Goal: Task Accomplishment & Management: Complete application form

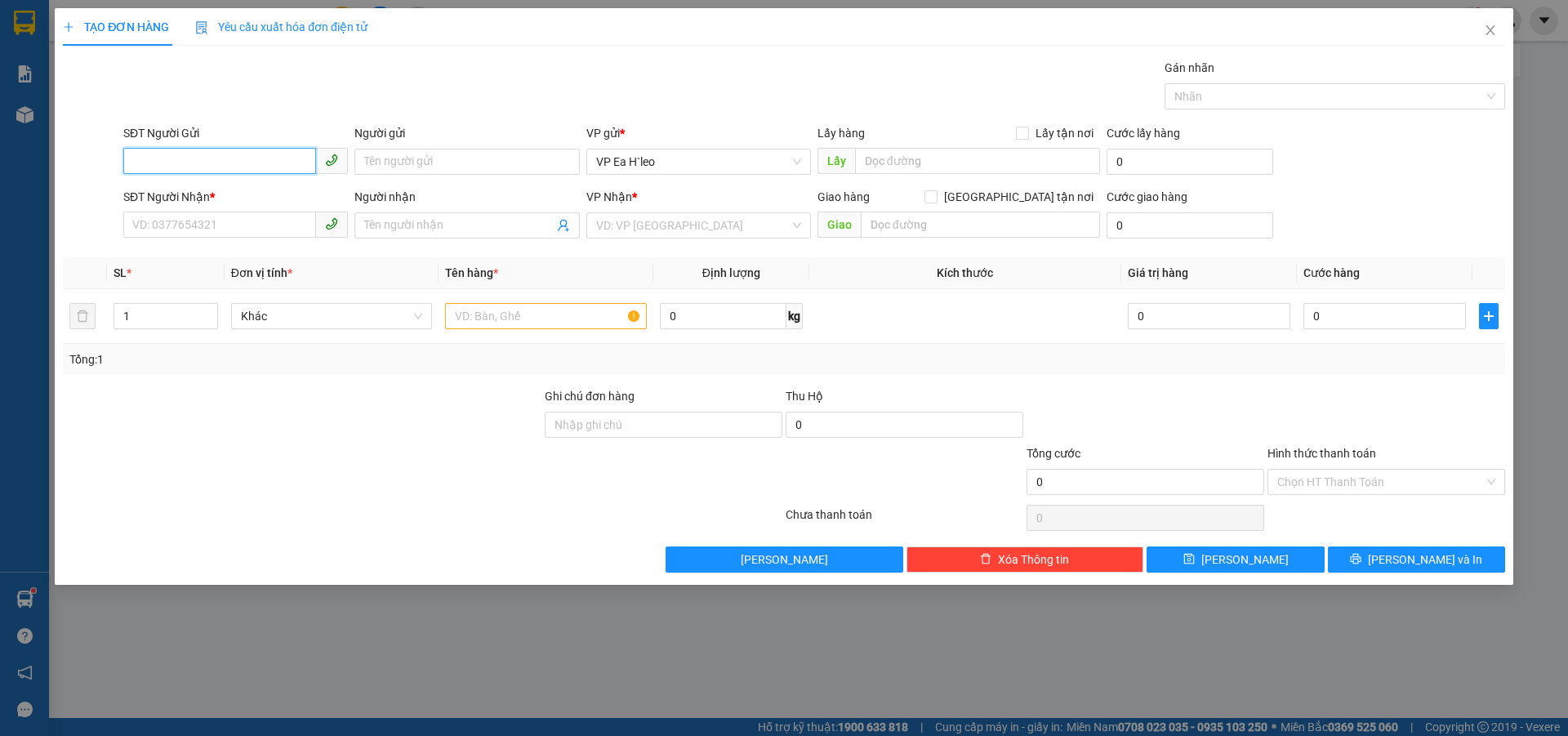
click at [196, 158] on input "SĐT Người Gửi" at bounding box center [220, 160] width 192 height 26
paste input "0705259678"
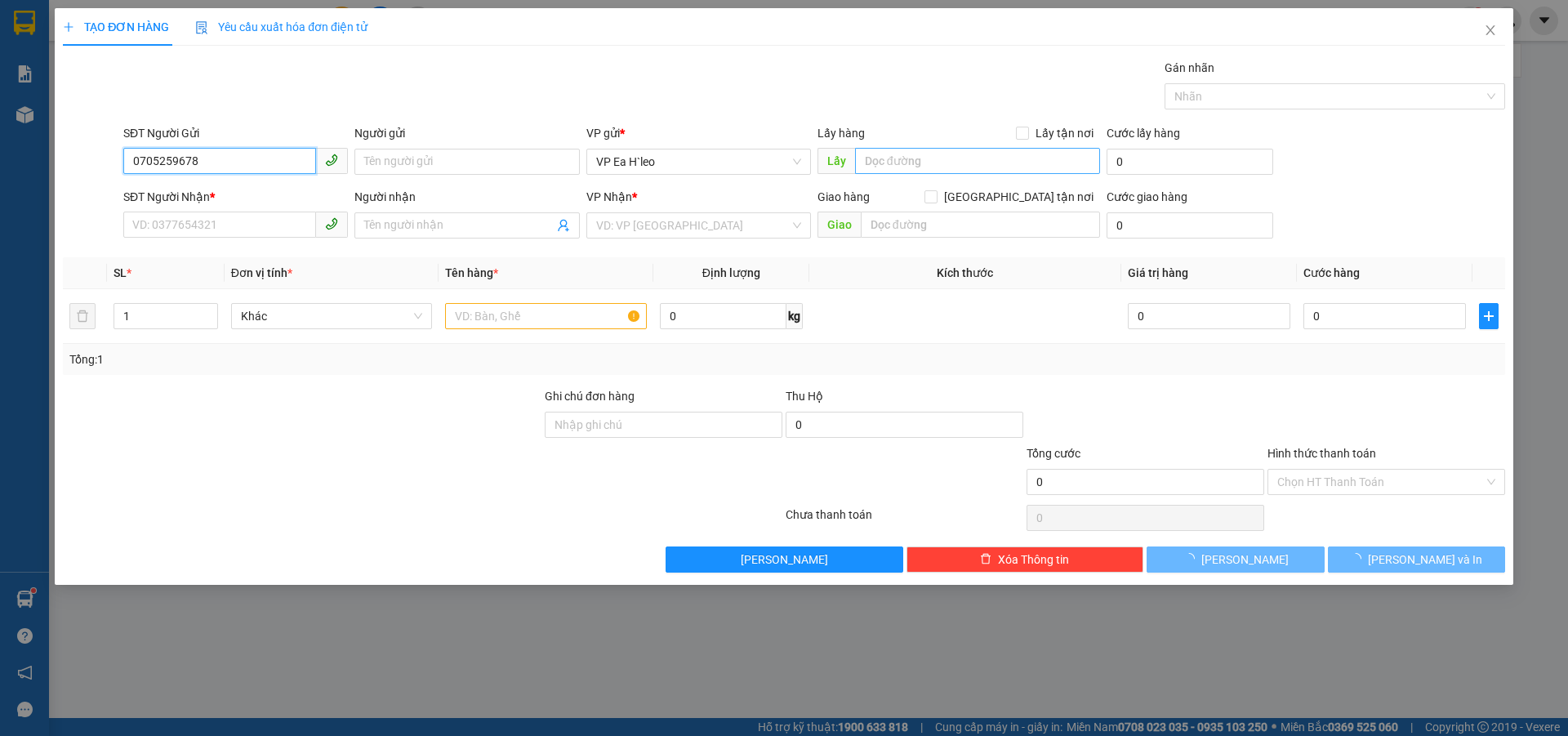
type input "0705259678"
click at [917, 162] on input "text" at bounding box center [977, 160] width 245 height 26
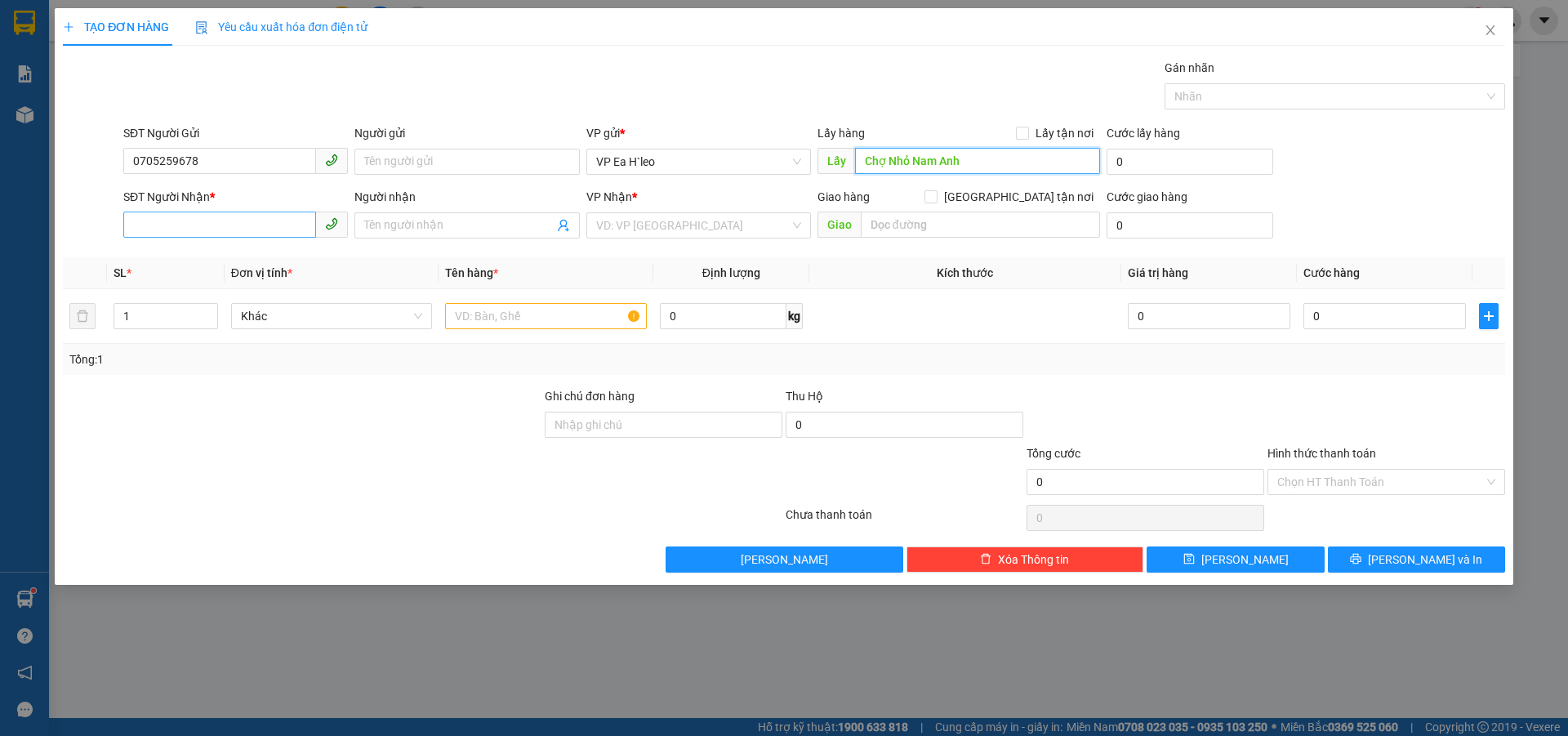
type input "Chợ Nhỏ Nam Anh"
click at [225, 215] on input "SĐT Người Nhận *" at bounding box center [220, 225] width 192 height 26
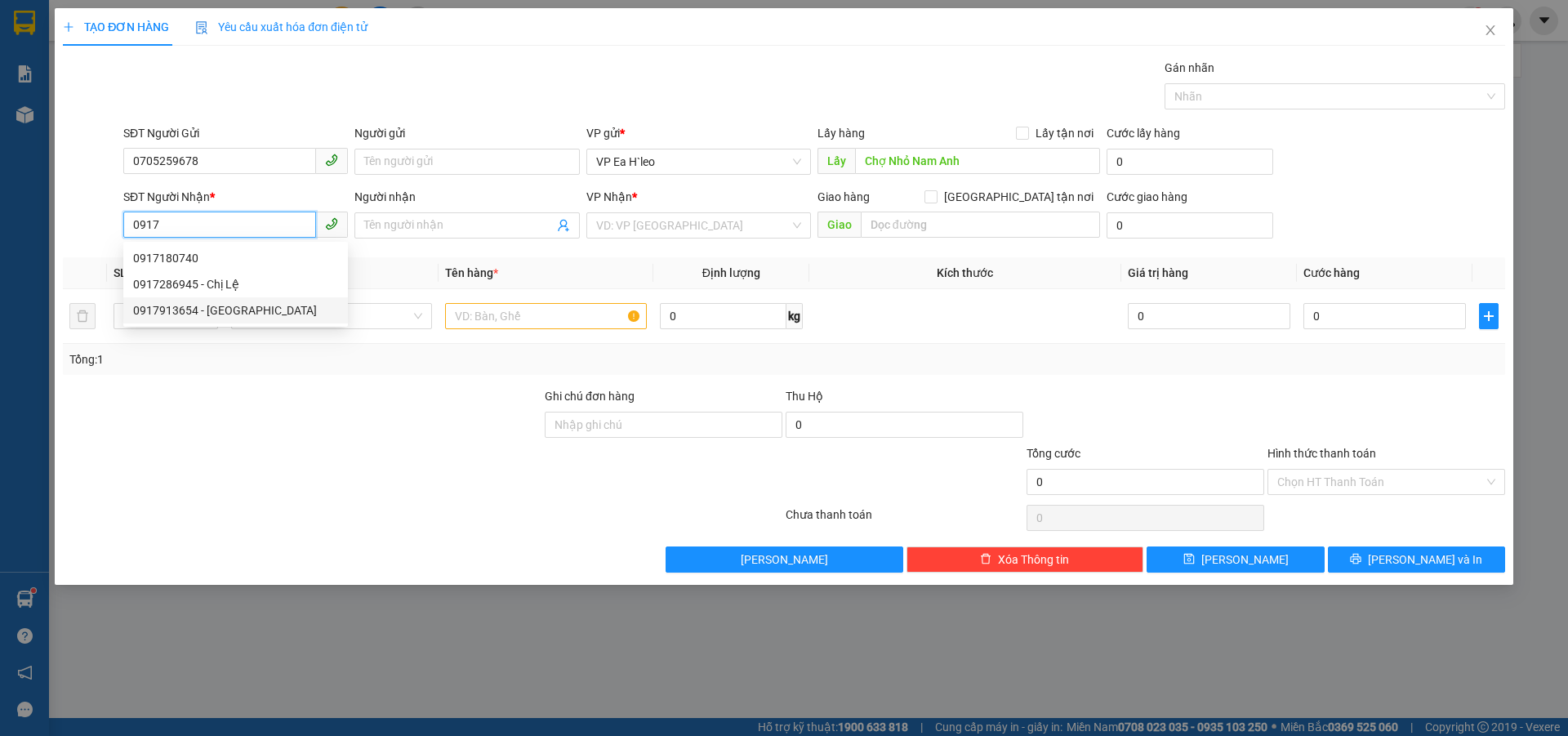
click at [208, 315] on div "0917913654 - [GEOGRAPHIC_DATA]" at bounding box center [236, 310] width 205 height 18
type input "0917913654"
type input "[PERSON_NAME]"
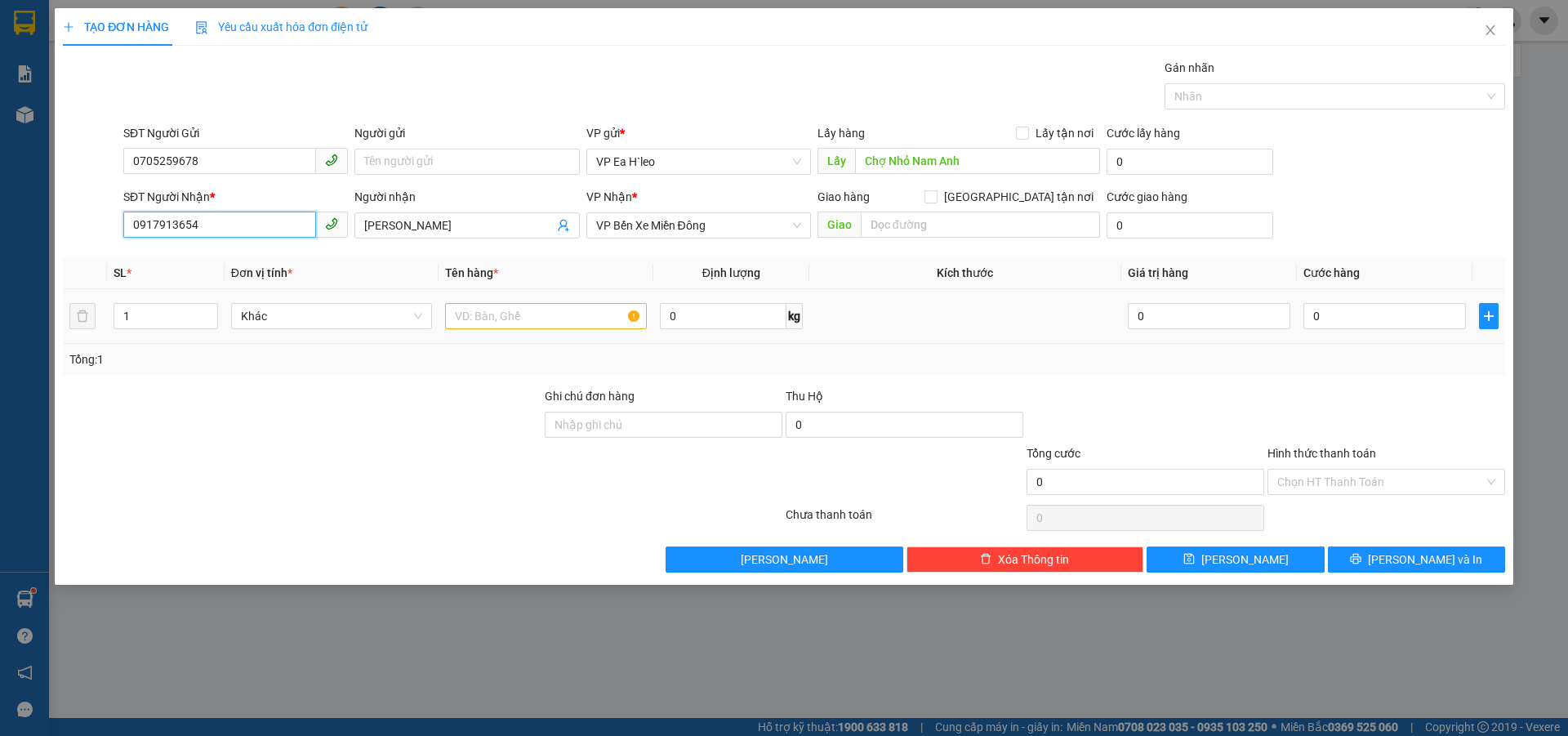
type input "0917913654"
click at [527, 307] on input "text" at bounding box center [546, 316] width 202 height 26
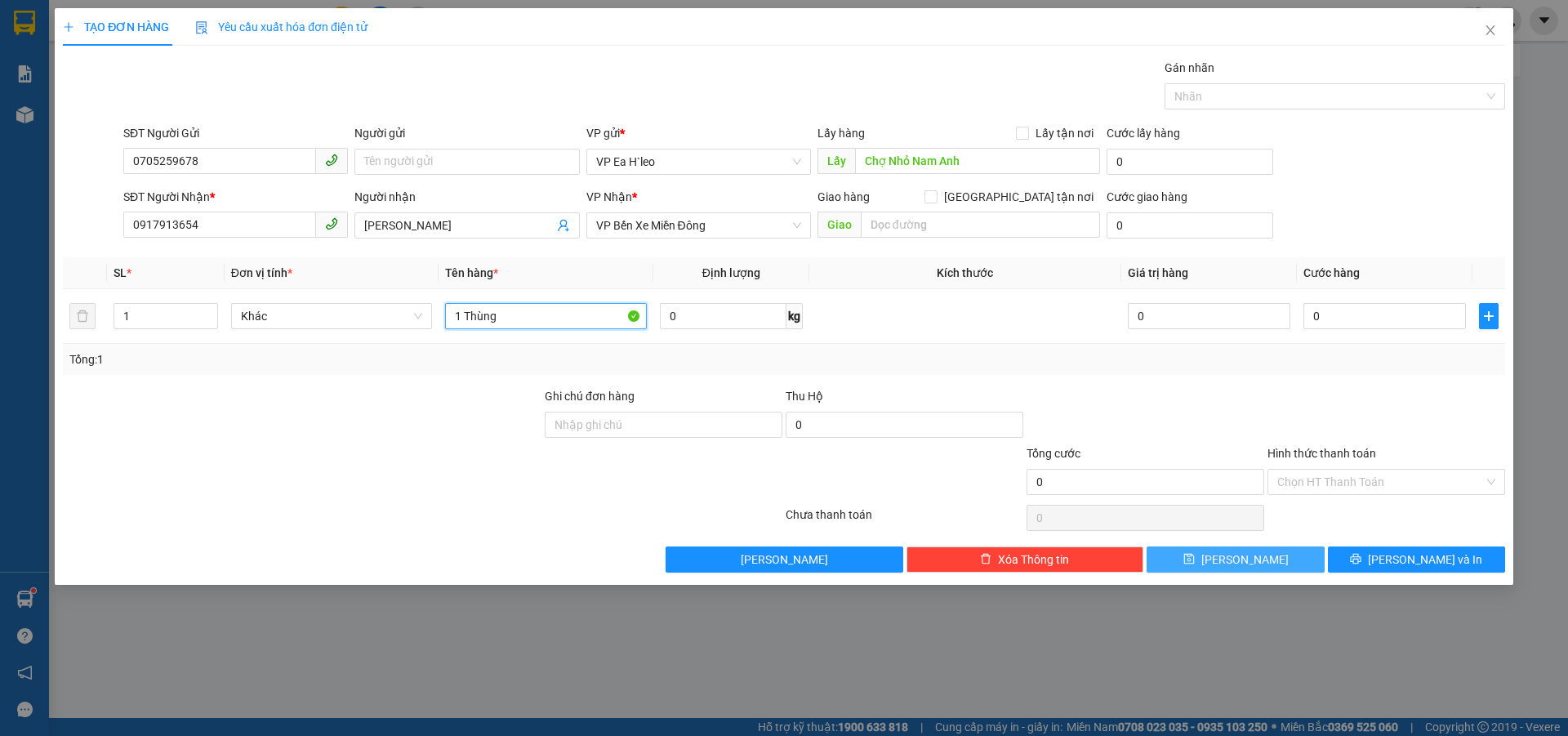
type input "1 Thùng"
click at [1269, 566] on button "[PERSON_NAME]" at bounding box center [1235, 560] width 177 height 26
